Goal: Task Accomplishment & Management: Use online tool/utility

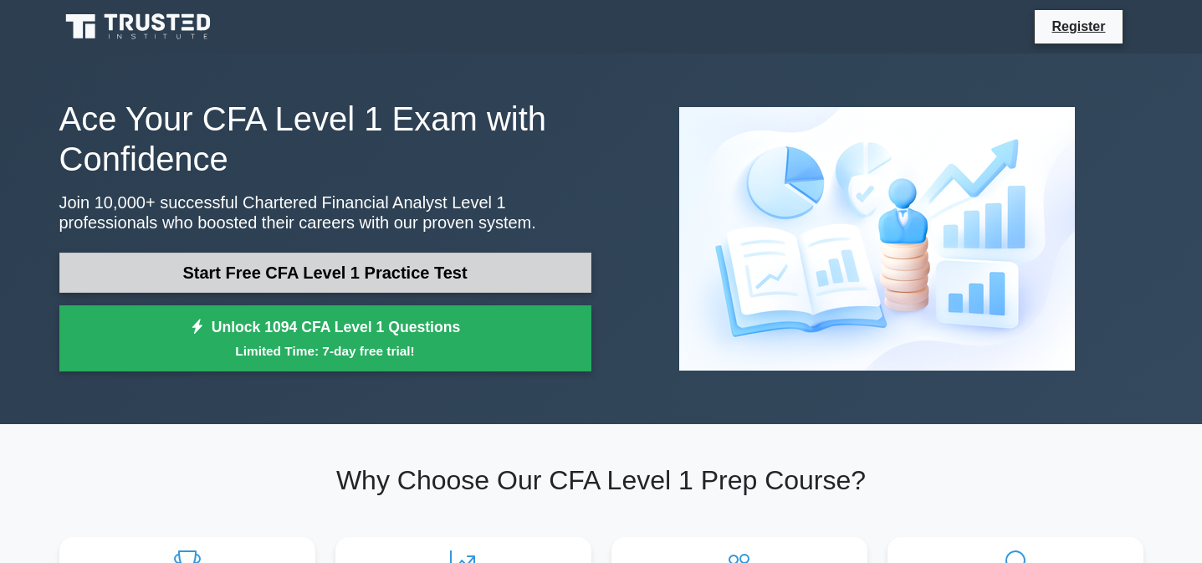
click at [264, 277] on link "Start Free CFA Level 1 Practice Test" at bounding box center [325, 273] width 532 height 40
